Goal: Information Seeking & Learning: Learn about a topic

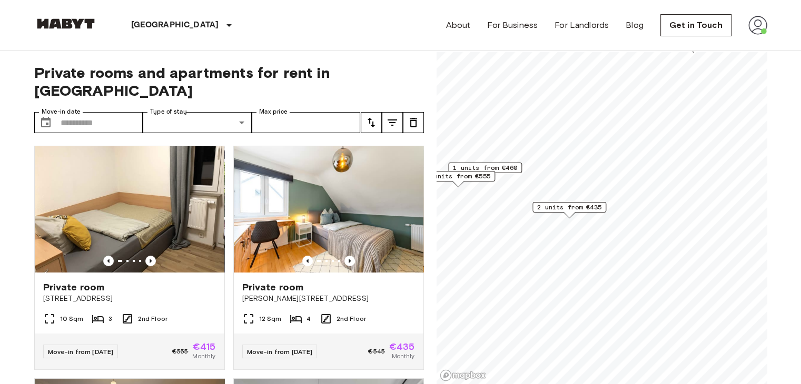
click at [579, 207] on span "2 units from €435" at bounding box center [569, 207] width 64 height 9
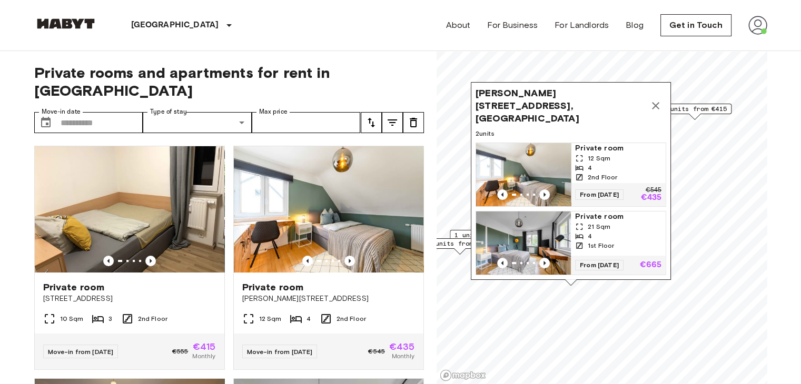
click at [657, 102] on icon "Map marker" at bounding box center [655, 105] width 7 height 7
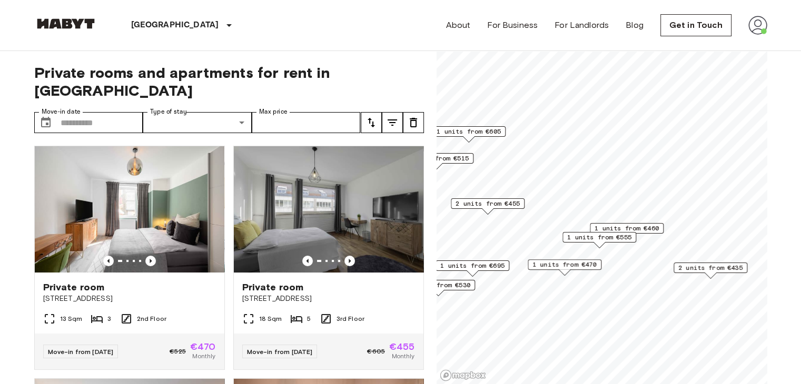
click at [593, 264] on span "1 units from €470" at bounding box center [564, 264] width 64 height 9
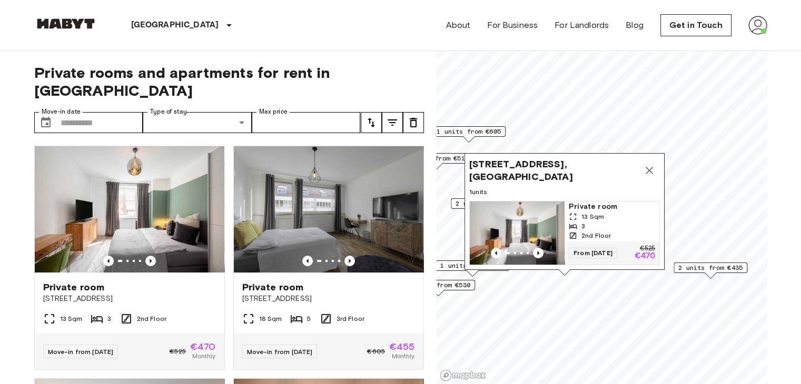
click at [532, 158] on span "Hauptstätter Straße 55A, 70178 Stuttgart, GER" at bounding box center [554, 170] width 170 height 25
click at [592, 202] on span "Private room" at bounding box center [612, 207] width 86 height 11
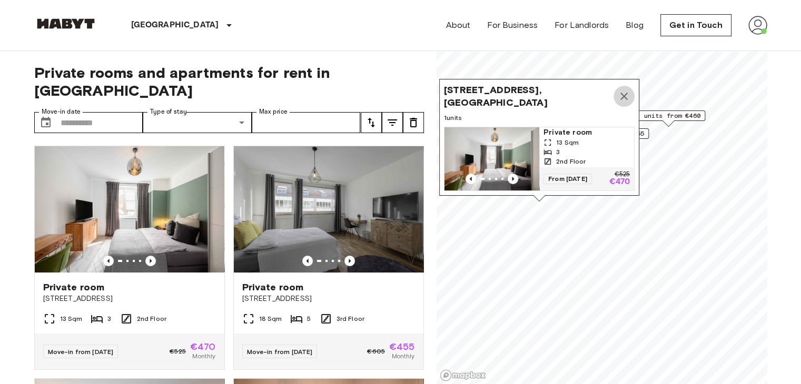
click at [622, 93] on icon "Map marker" at bounding box center [623, 96] width 7 height 7
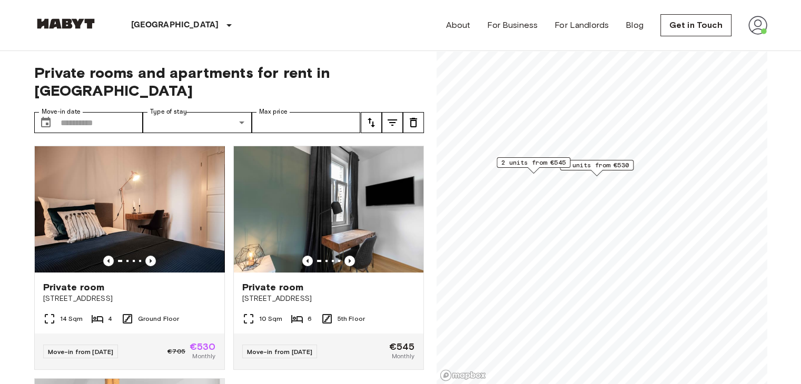
click at [596, 167] on span "1 units from €530" at bounding box center [597, 165] width 64 height 9
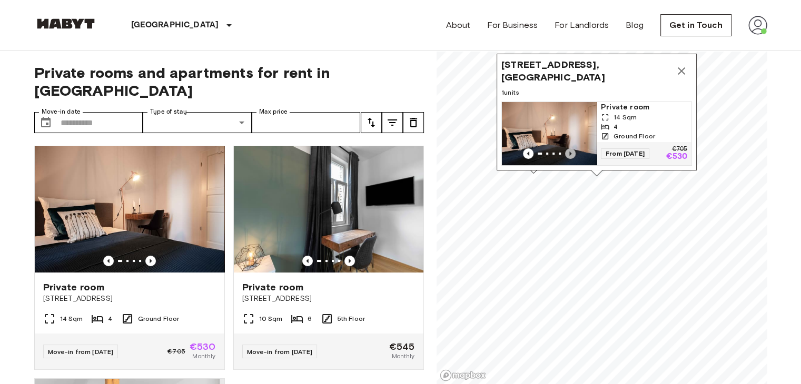
click at [568, 148] on icon "Previous image" at bounding box center [570, 153] width 11 height 11
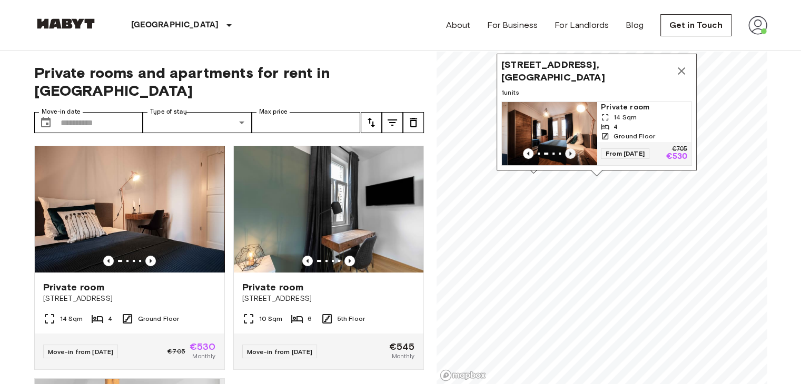
click at [568, 148] on icon "Previous image" at bounding box center [570, 153] width 11 height 11
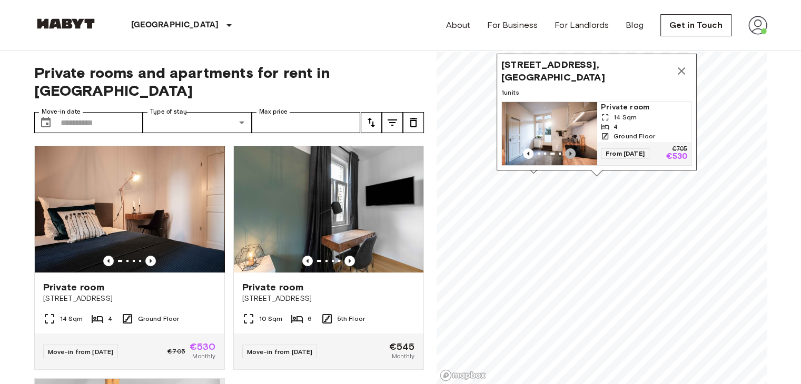
click at [568, 148] on icon "Previous image" at bounding box center [570, 153] width 11 height 11
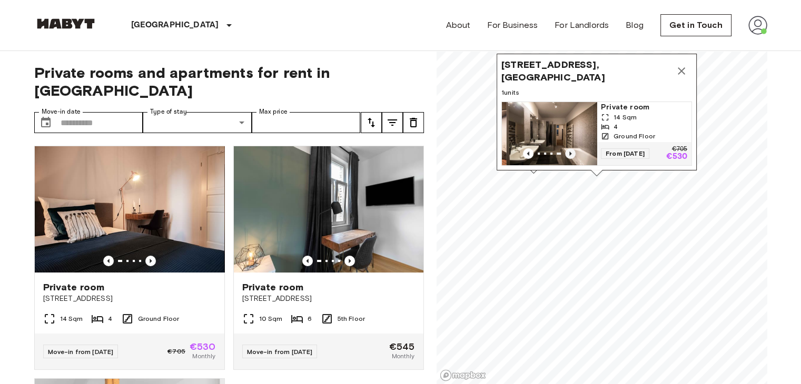
click at [568, 148] on icon "Previous image" at bounding box center [570, 153] width 11 height 11
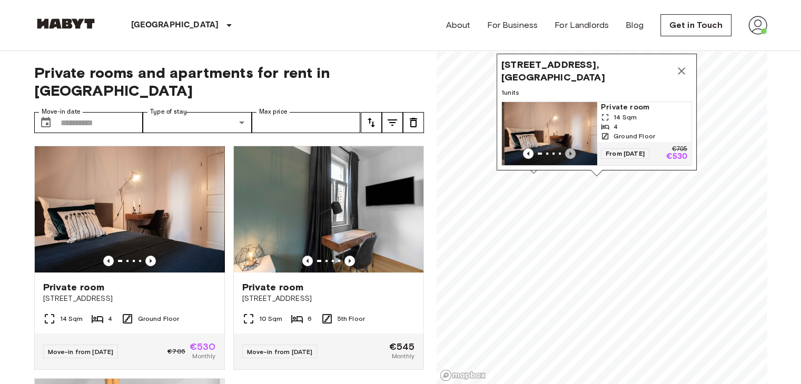
click at [568, 148] on icon "Previous image" at bounding box center [570, 153] width 11 height 11
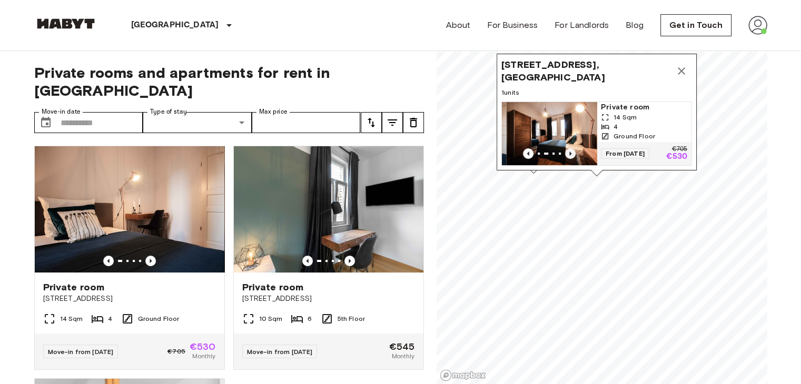
click at [568, 148] on icon "Previous image" at bounding box center [570, 153] width 11 height 11
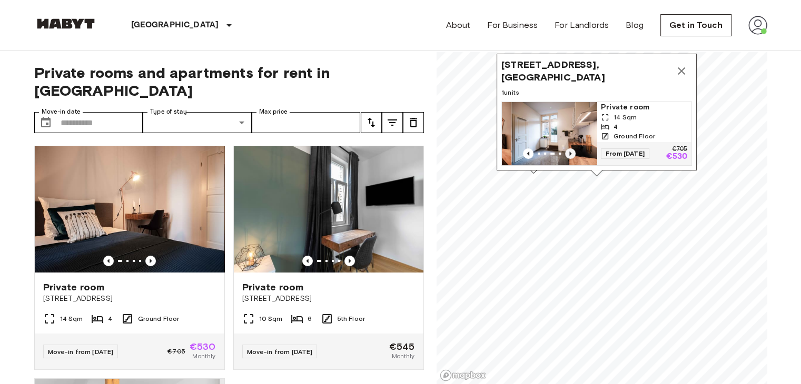
click at [568, 148] on icon "Previous image" at bounding box center [570, 153] width 11 height 11
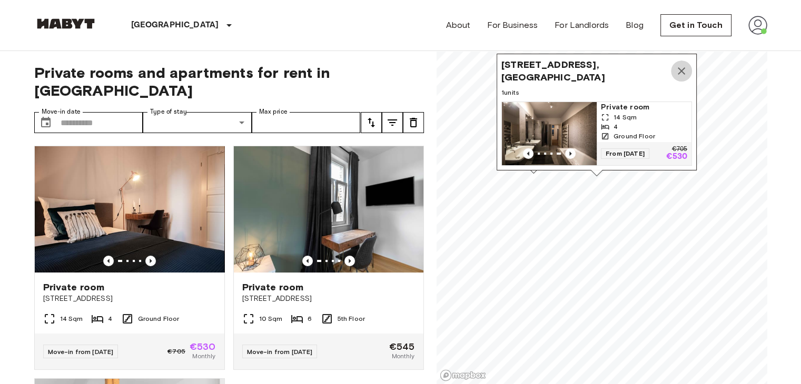
click at [677, 65] on icon "Map marker" at bounding box center [681, 71] width 13 height 13
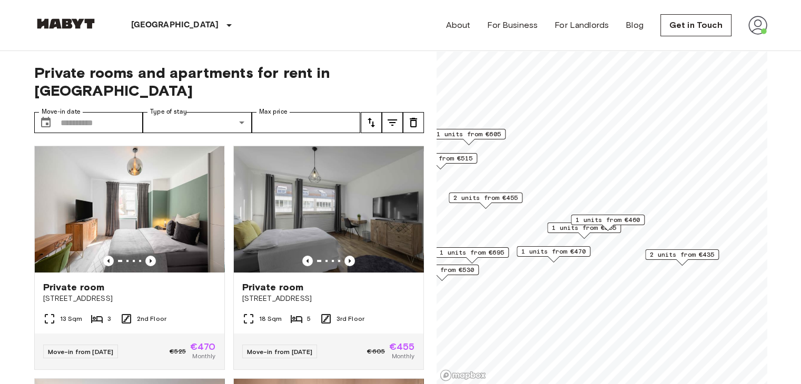
click at [316, 21] on div "Stuttgart Europe Amsterdam Berlin Brussels Cologne Dusseldorf Frankfurt Graz Ha…" at bounding box center [400, 25] width 733 height 51
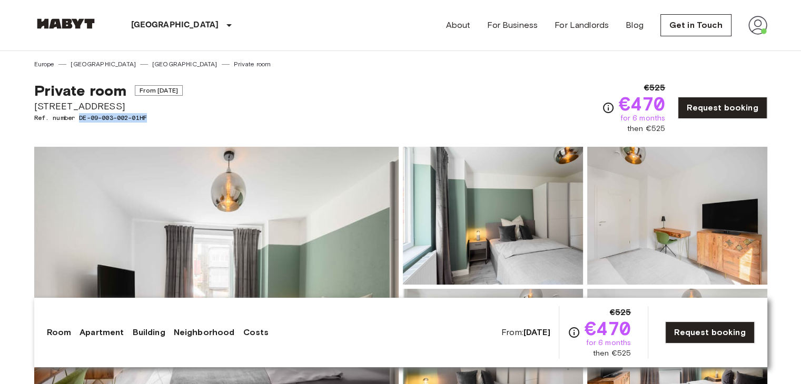
drag, startPoint x: 150, startPoint y: 117, endPoint x: 79, endPoint y: 123, distance: 70.8
click at [78, 123] on div "Private room From [DATE] [STREET_ADDRESS]. number DE-09-003-002-01HF" at bounding box center [108, 108] width 148 height 53
copy span "DE-09-003-002-01HF"
click at [484, 91] on div "Private room From [DATE] [STREET_ADDRESS]. number DE-09-003-002-01HF €525 €470 …" at bounding box center [400, 101] width 733 height 65
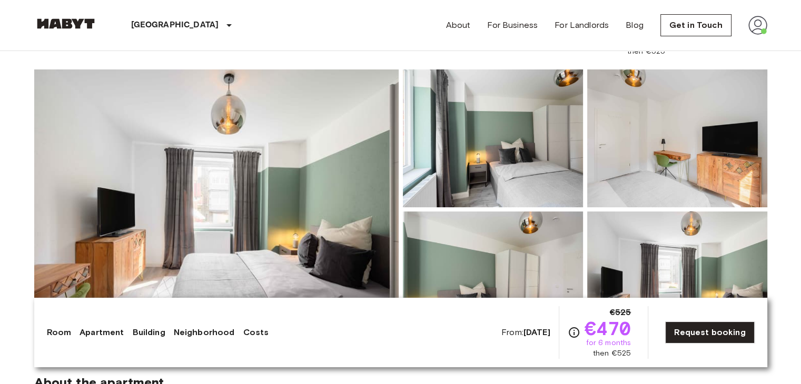
scroll to position [421, 0]
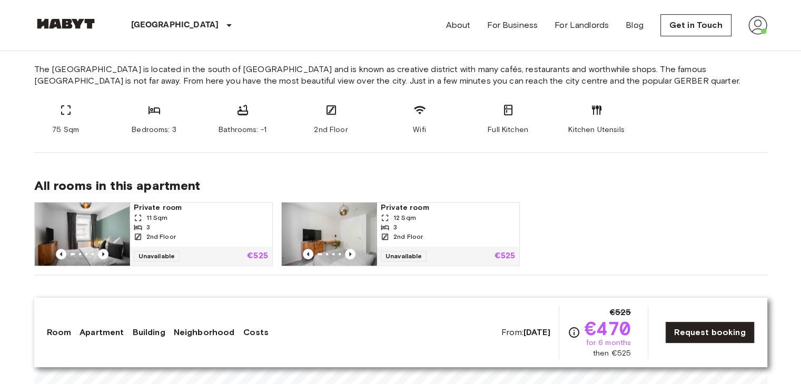
click at [419, 129] on span "Wifi" at bounding box center [419, 130] width 13 height 11
click at [238, 130] on span "Bathrooms: -1" at bounding box center [243, 130] width 48 height 11
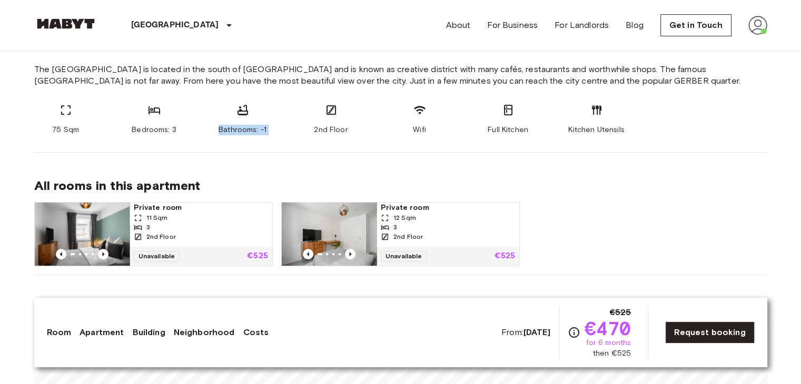
click at [238, 130] on span "Bathrooms: -1" at bounding box center [243, 130] width 48 height 11
click at [154, 130] on span "Bedrooms: 3" at bounding box center [154, 130] width 45 height 11
click at [249, 137] on section "About the apartment The [GEOGRAPHIC_DATA] is located in the south of [GEOGRAPHI…" at bounding box center [400, 79] width 733 height 147
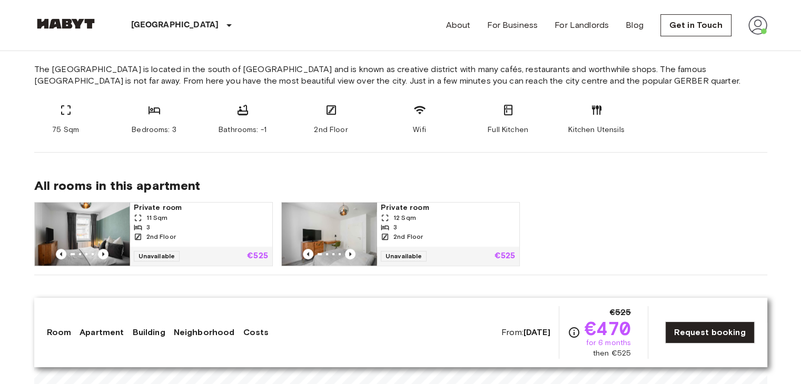
click at [602, 129] on span "Kitchen Utensils" at bounding box center [596, 130] width 56 height 11
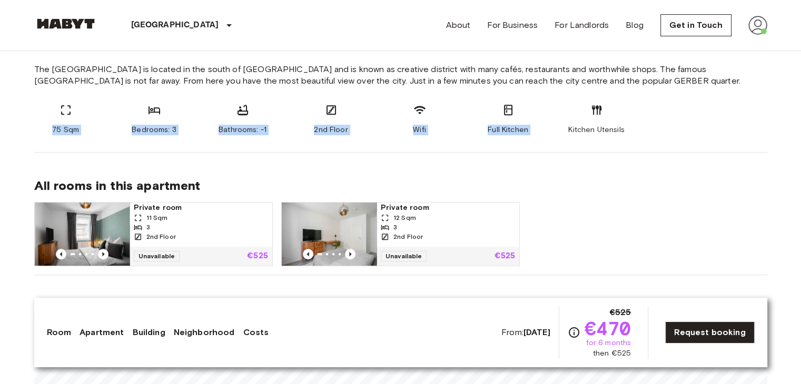
click at [602, 129] on span "Kitchen Utensils" at bounding box center [596, 130] width 56 height 11
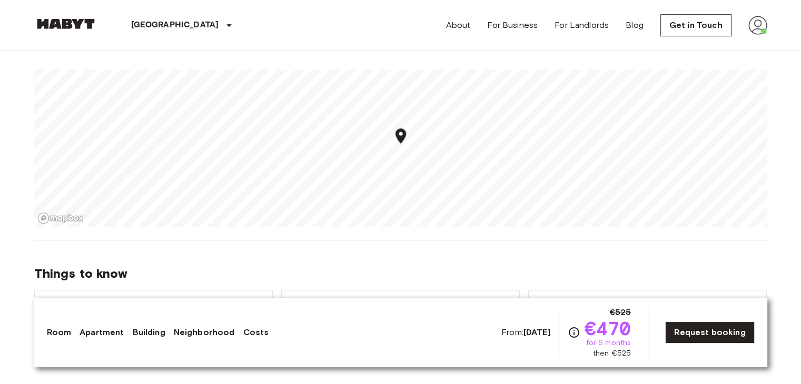
scroll to position [632, 0]
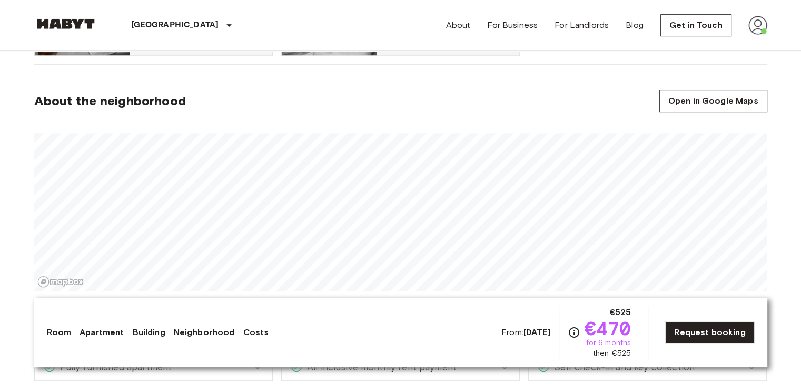
click at [536, 129] on div at bounding box center [400, 208] width 733 height 166
click at [415, 123] on section "About the neighborhood Open in Google Maps" at bounding box center [400, 185] width 733 height 240
click at [359, 125] on div at bounding box center [400, 208] width 733 height 166
